Goal: Find specific page/section

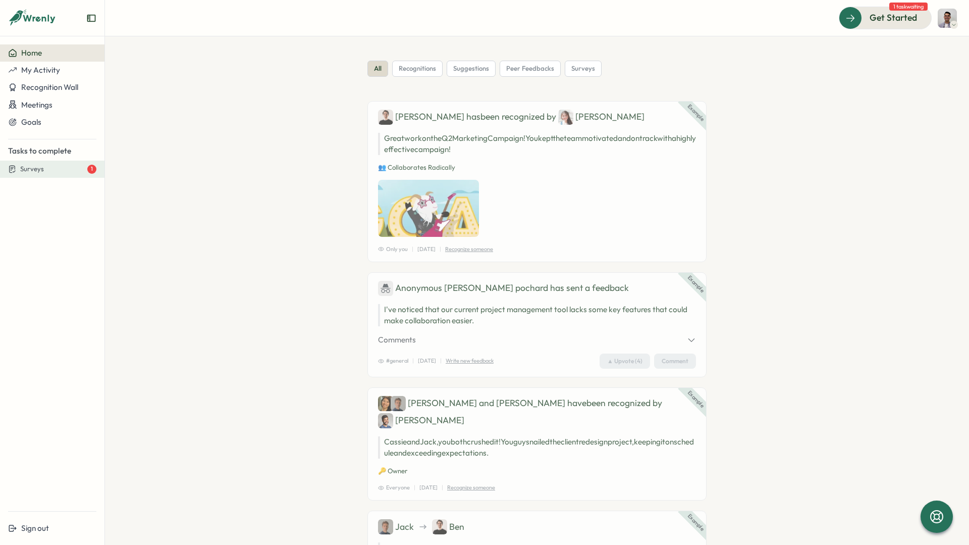
click at [34, 167] on span "Surveys" at bounding box center [32, 169] width 24 height 9
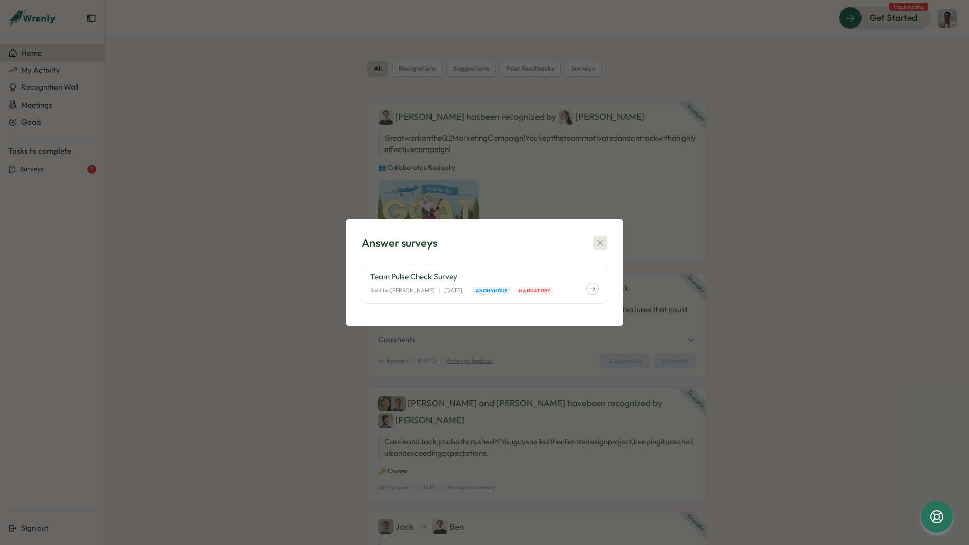
click at [600, 240] on icon "button" at bounding box center [600, 243] width 10 height 10
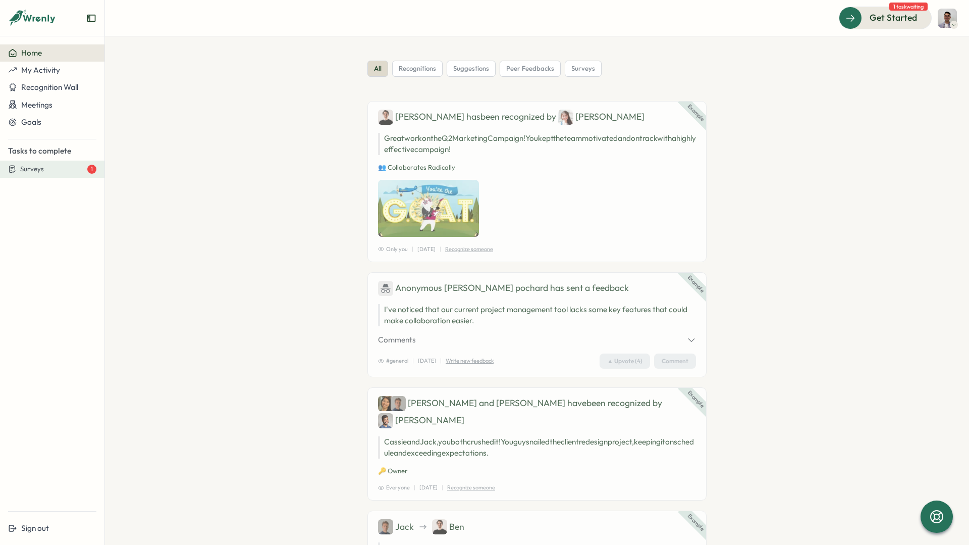
click at [32, 173] on span "Surveys" at bounding box center [32, 169] width 24 height 9
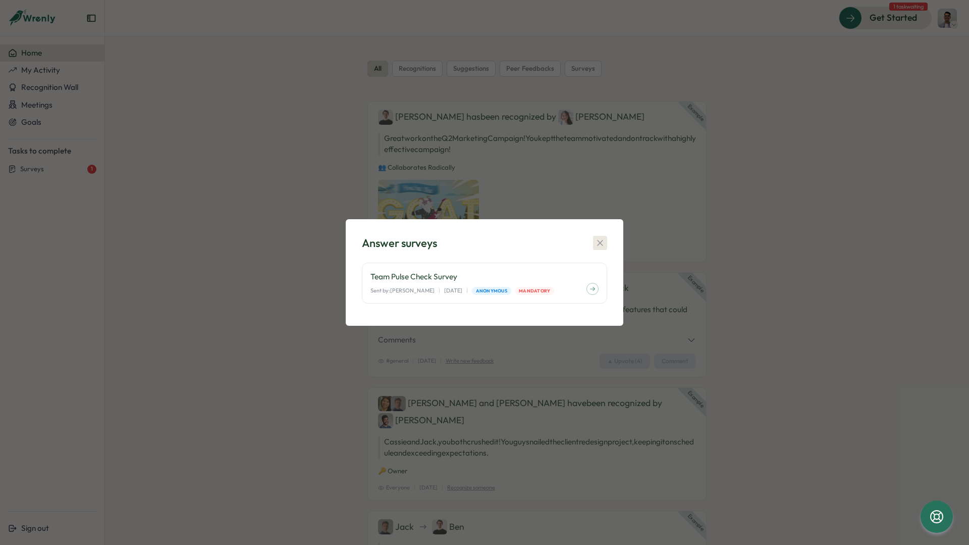
click at [601, 243] on icon "button" at bounding box center [600, 243] width 6 height 6
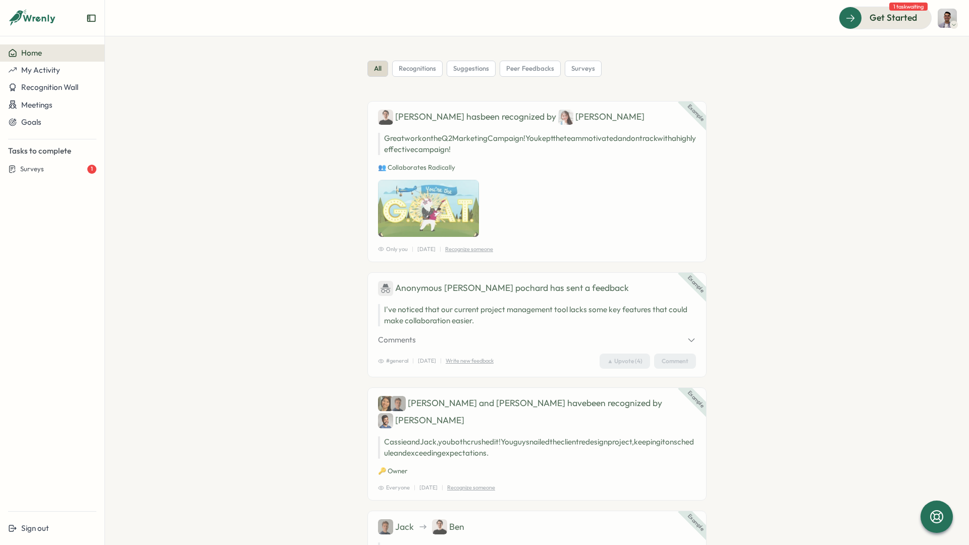
click at [225, 57] on section "all recognitions suggestions peer feedbacks surveys Example [PERSON_NAME] has b…" at bounding box center [537, 290] width 864 height 508
